Goal: Find contact information: Find contact information

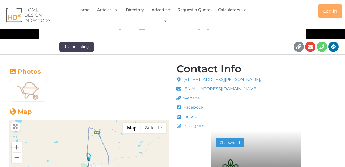
scroll to position [51, 0]
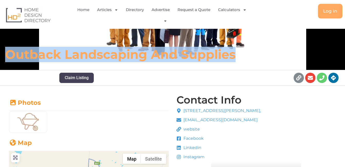
drag, startPoint x: 239, startPoint y: 54, endPoint x: 10, endPoint y: 57, distance: 229.5
click at [10, 57] on h6 "Outback Landscaping And Supplies" at bounding box center [122, 54] width 234 height 15
copy h6 "Outback Landscaping And Supplies"
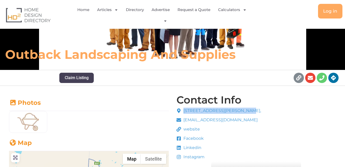
drag, startPoint x: 247, startPoint y: 111, endPoint x: 184, endPoint y: 113, distance: 62.5
click at [184, 113] on span "20 Olympic Way, Roxby Downs, SA, 5725," at bounding box center [221, 111] width 79 height 6
copy span "20 Olympic Way, Roxby Downs"
drag, startPoint x: 266, startPoint y: 111, endPoint x: 257, endPoint y: 112, distance: 9.3
click at [257, 112] on span "20 Olympic Way, Roxby Downs, SA, 5725," at bounding box center [221, 111] width 79 height 6
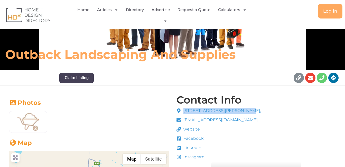
copy span "5725,"
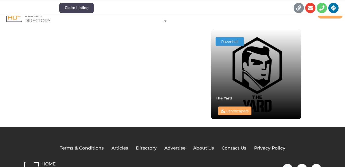
scroll to position [398, 0]
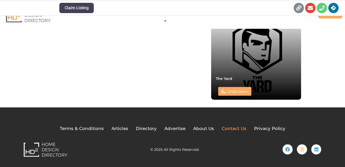
click at [226, 128] on span "Contact Us" at bounding box center [234, 128] width 25 height 7
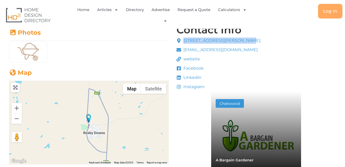
scroll to position [90, 0]
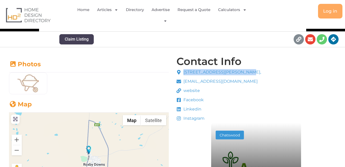
drag, startPoint x: 182, startPoint y: 72, endPoint x: 268, endPoint y: 67, distance: 86.2
copy span "20 Olympic Way, Roxby Downs, SA, 5725,"
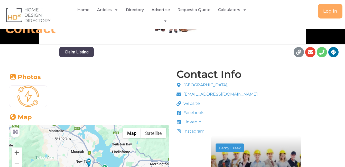
drag, startPoint x: 246, startPoint y: 94, endPoint x: 295, endPoint y: 88, distance: 48.9
